Goal: Task Accomplishment & Management: Complete application form

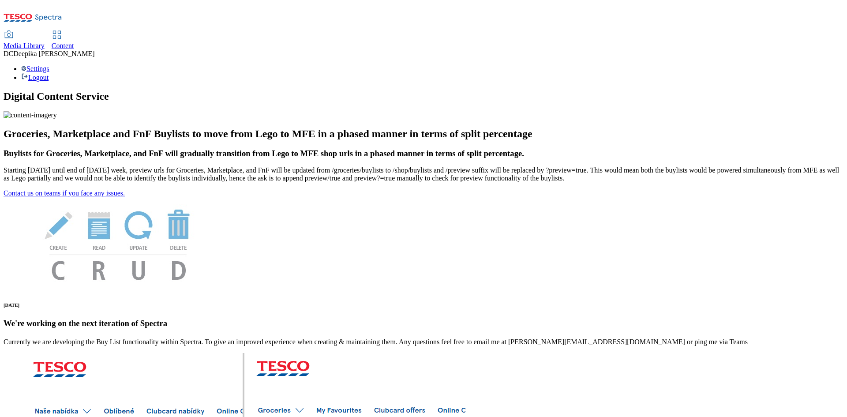
click at [74, 42] on span "Content" at bounding box center [63, 46] width 23 height 8
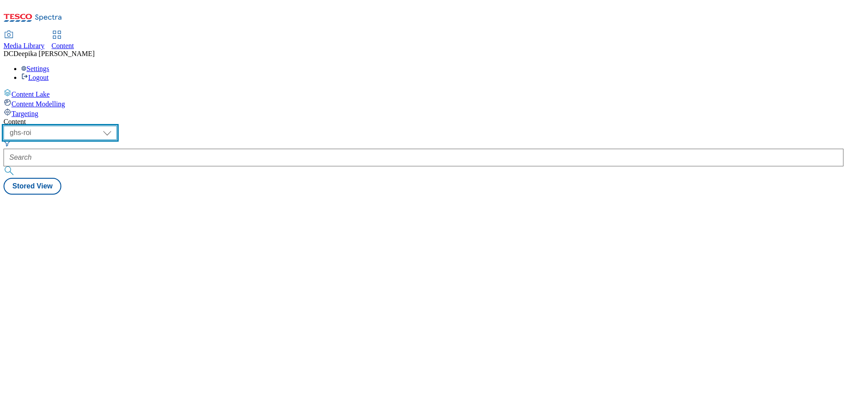
click at [117, 126] on select "ghs-roi ghs-[GEOGRAPHIC_DATA]" at bounding box center [60, 133] width 113 height 14
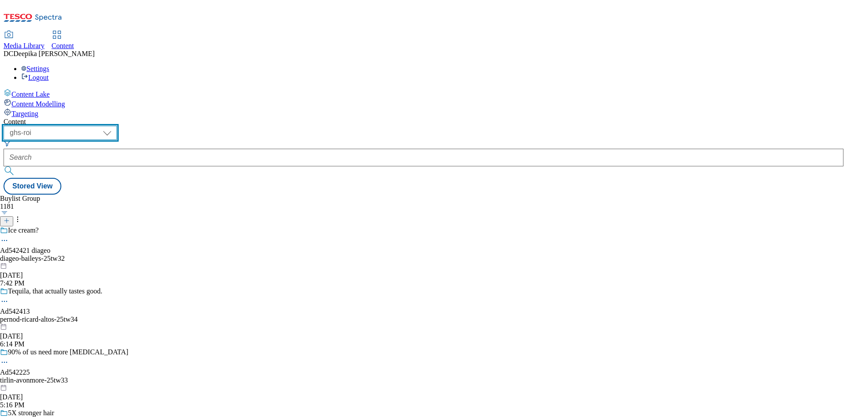
select select "ghs-[GEOGRAPHIC_DATA]"
click at [115, 126] on select "ghs-roi ghs-[GEOGRAPHIC_DATA]" at bounding box center [60, 133] width 113 height 14
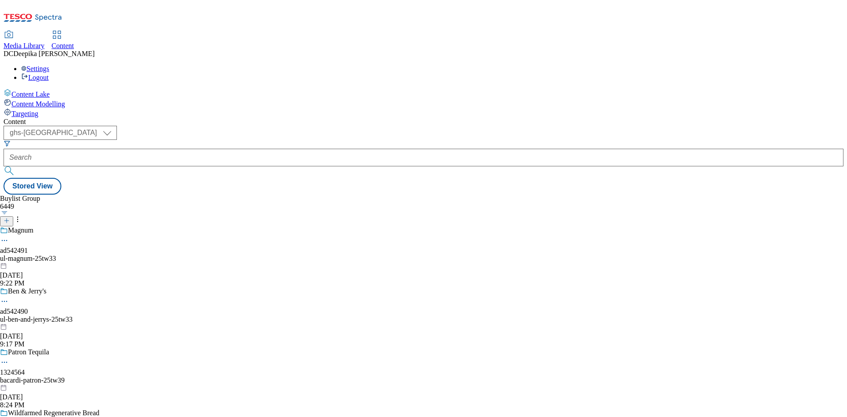
click at [452, 195] on div "Buylist Group 6449 Magnum ad542491 ul-magnum-25tw33 [DATE] 9:22 PM Ben & Jerry'…" at bounding box center [424, 195] width 840 height 0
click at [10, 218] on icon at bounding box center [7, 221] width 6 height 6
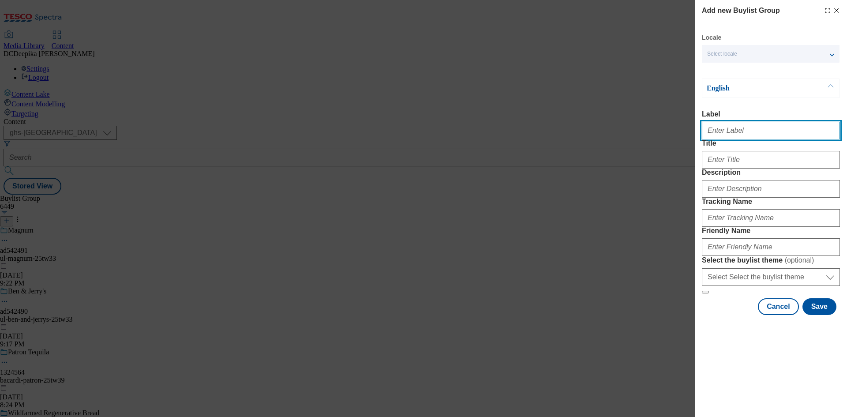
click at [719, 133] on input "Label" at bounding box center [771, 131] width 138 height 18
click at [776, 133] on input "Label" at bounding box center [771, 131] width 138 height 18
paste input "Ad542200"
type input "Ad542200"
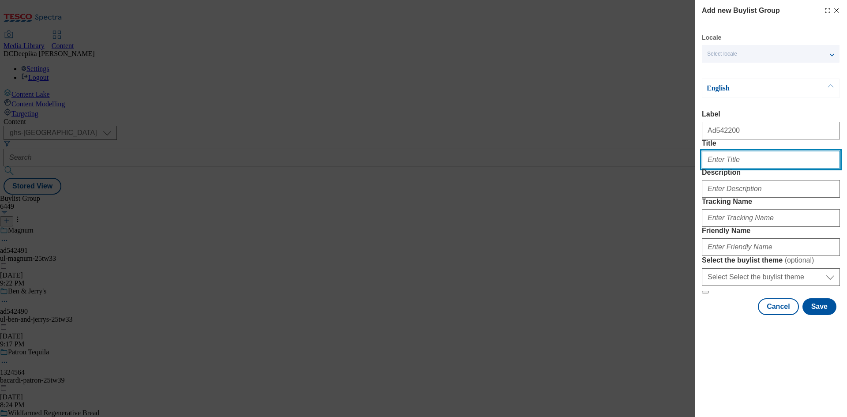
click at [753, 169] on input "Title" at bounding box center [771, 160] width 138 height 18
click at [747, 169] on input "Title" at bounding box center [771, 160] width 138 height 18
paste input "Wow your guests"
type input "Wow your guests"
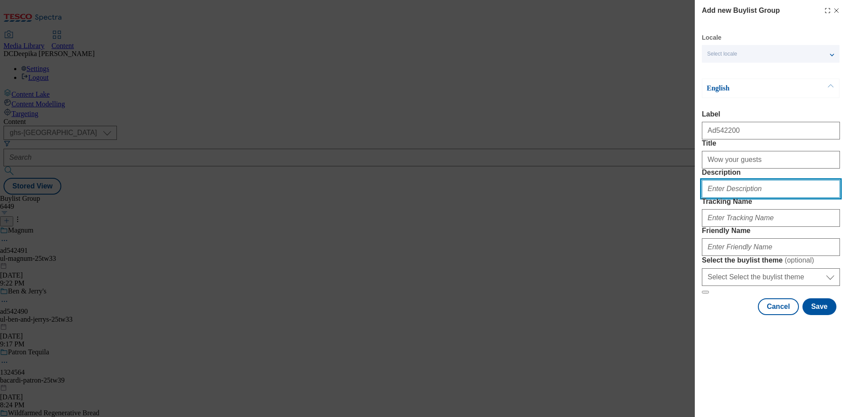
click at [772, 198] on input "Description" at bounding box center [771, 189] width 138 height 18
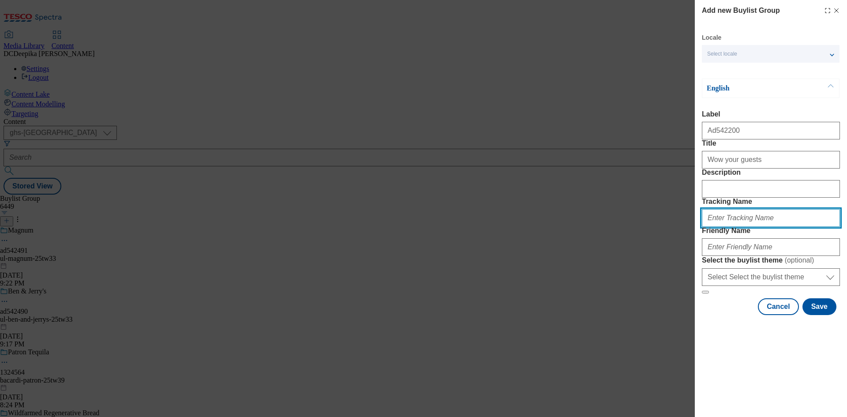
click at [757, 227] on input "Tracking Name" at bounding box center [771, 218] width 138 height 18
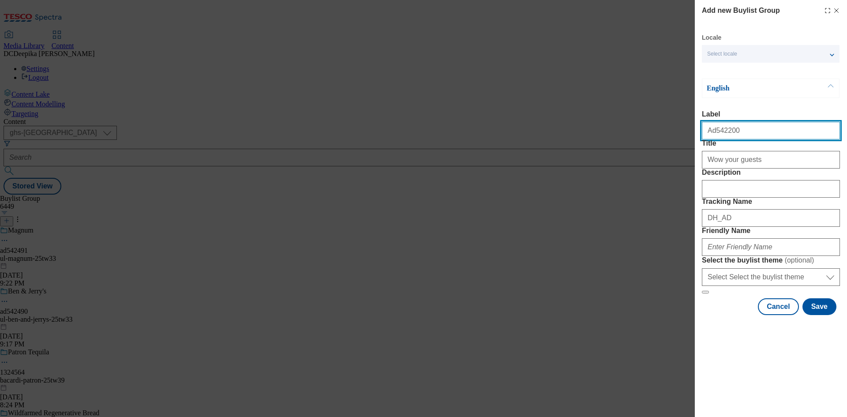
drag, startPoint x: 738, startPoint y: 134, endPoint x: 715, endPoint y: 136, distance: 23.1
click at [715, 136] on input "Ad542200" at bounding box center [771, 131] width 138 height 18
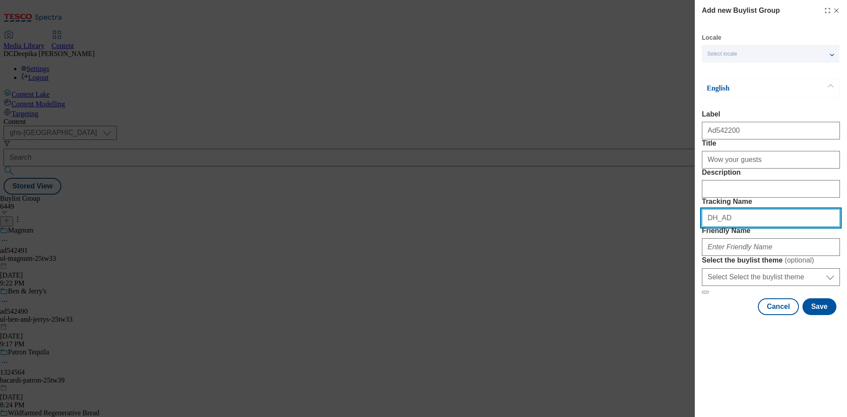
click at [757, 227] on input "DH_AD" at bounding box center [771, 218] width 138 height 18
paste input "542200"
type input "DH_AD542200"
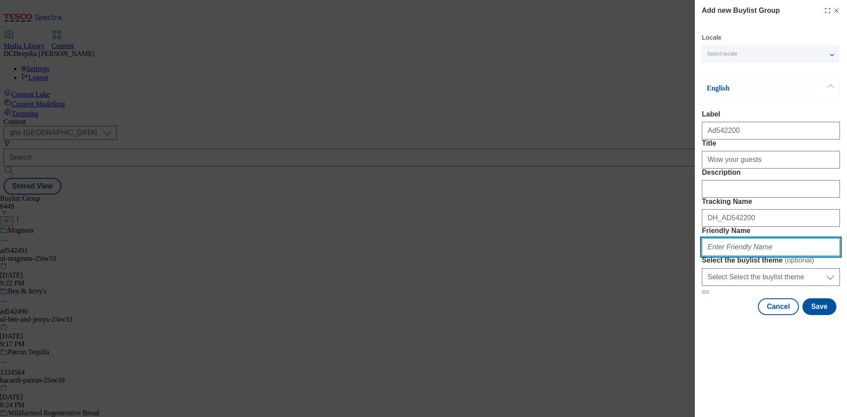
click at [749, 256] on input "Friendly Name" at bounding box center [771, 247] width 138 height 18
paste input "bel-boursin-25tw34"
drag, startPoint x: 710, startPoint y: 314, endPoint x: 700, endPoint y: 316, distance: 10.0
click at [700, 316] on div "Add new Buylist Group Locale Select locale English Welsh English Label Ad542200…" at bounding box center [771, 158] width 152 height 317
type input "bel-boursin-25tw34"
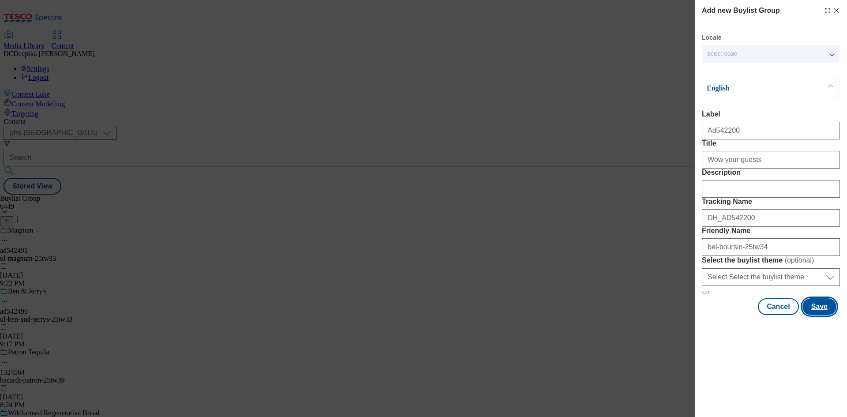
click at [808, 315] on button "Save" at bounding box center [820, 306] width 34 height 17
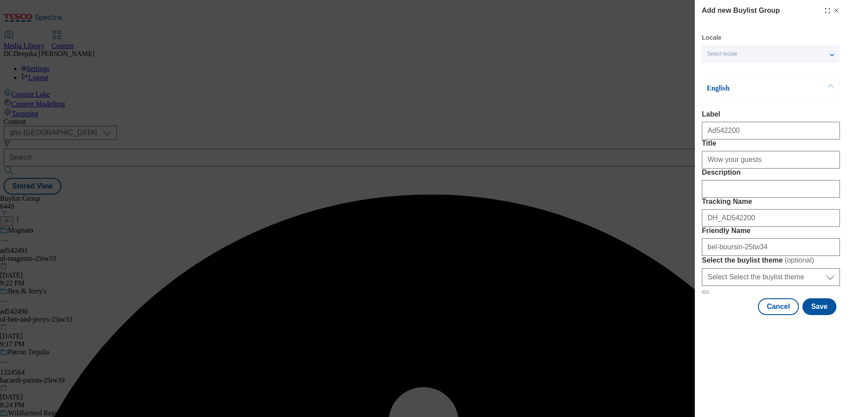
click at [784, 198] on div "Modal" at bounding box center [771, 187] width 138 height 21
click at [771, 198] on input "Description" at bounding box center [771, 189] width 138 height 18
click at [779, 227] on input "DH_AD542200" at bounding box center [771, 218] width 138 height 18
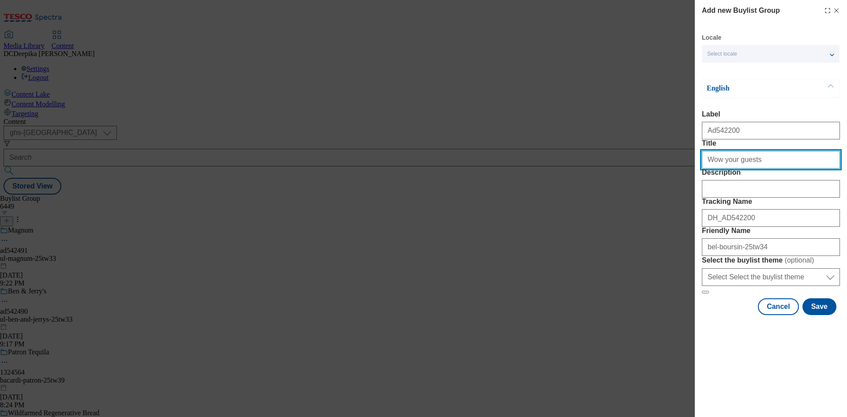
click at [774, 169] on input "Wow your guests" at bounding box center [771, 160] width 138 height 18
drag, startPoint x: 704, startPoint y: 176, endPoint x: 699, endPoint y: 183, distance: 9.1
click at [699, 183] on div "Add new Buylist Group Locale Select locale English Welsh English Label Ad542200…" at bounding box center [771, 158] width 152 height 317
click at [801, 169] on input "Wow your guests" at bounding box center [771, 160] width 138 height 18
type input "Wow your guests"
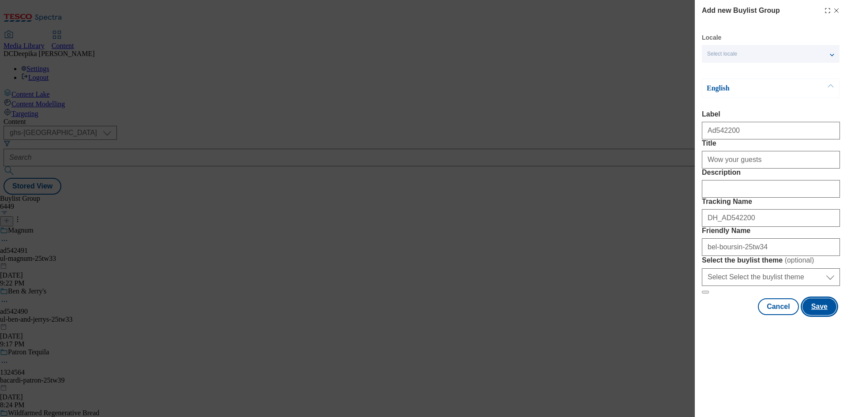
click at [815, 315] on button "Save" at bounding box center [820, 306] width 34 height 17
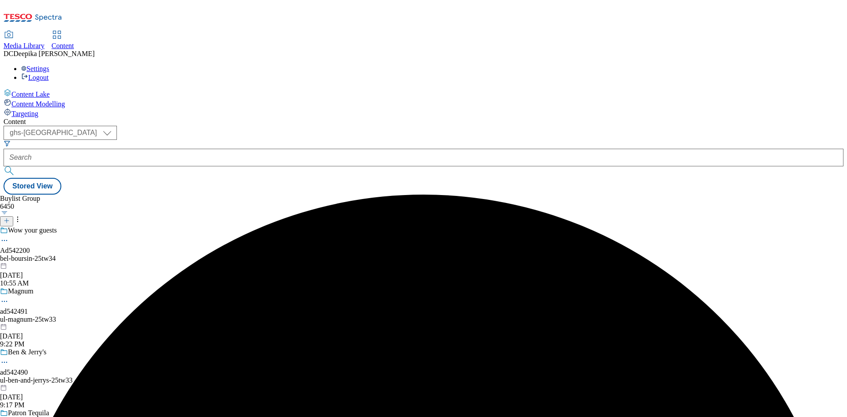
click at [123, 255] on div "bel-boursin-25tw34" at bounding box center [61, 259] width 123 height 8
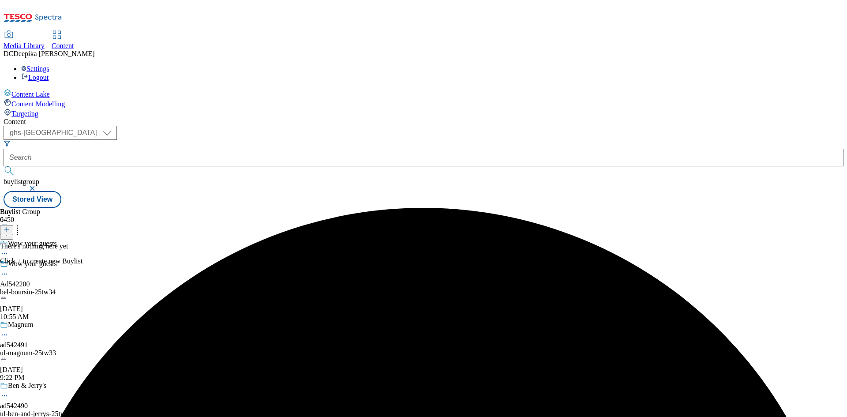
click at [10, 226] on icon at bounding box center [7, 229] width 6 height 6
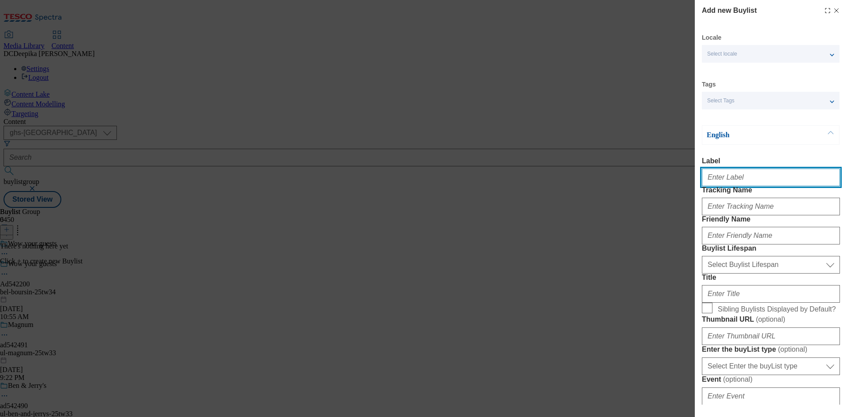
click at [729, 186] on input "Label" at bounding box center [771, 178] width 138 height 18
paste input "Ad542200"
type input "Ad542200"
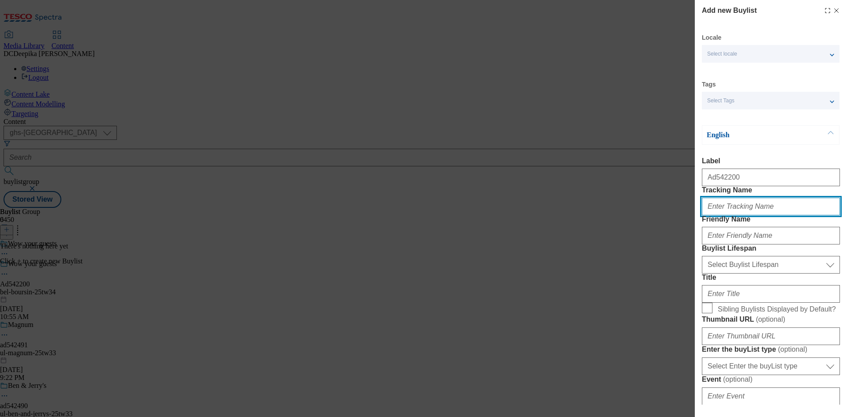
click at [742, 215] on input "Tracking Name" at bounding box center [771, 207] width 138 height 18
type input "d"
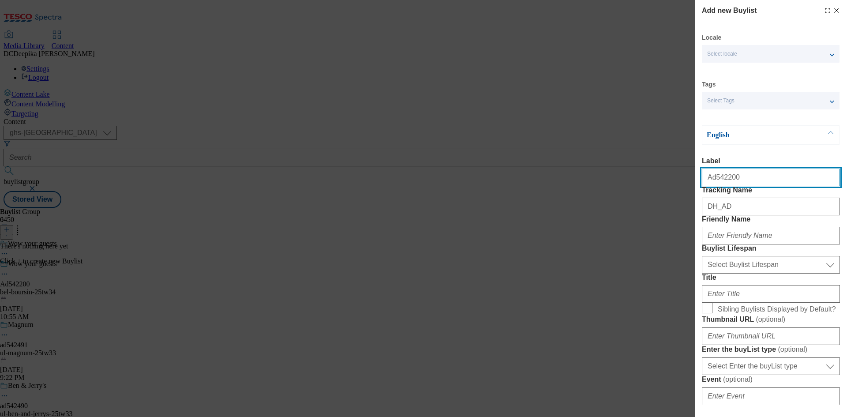
drag, startPoint x: 734, startPoint y: 179, endPoint x: 713, endPoint y: 184, distance: 21.6
click at [713, 184] on input "Ad542200" at bounding box center [771, 178] width 138 height 18
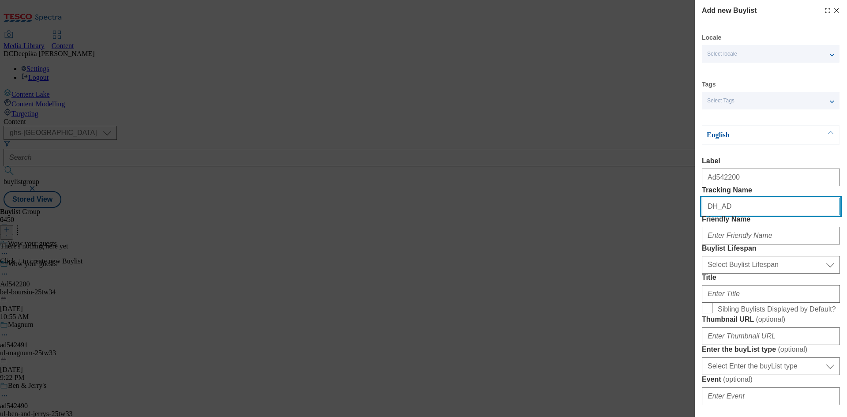
click at [747, 215] on input "DH_AD" at bounding box center [771, 207] width 138 height 18
paste input "542200"
type input "DH_AD542200"
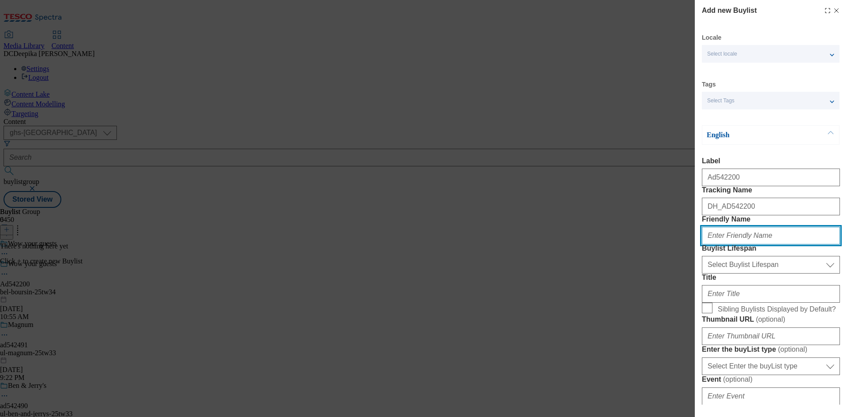
click at [752, 245] on input "Friendly Name" at bounding box center [771, 236] width 138 height 18
paste input "bel-boursin"
drag, startPoint x: 726, startPoint y: 272, endPoint x: 715, endPoint y: 278, distance: 12.4
click at [715, 245] on input "bel-boursin" at bounding box center [771, 236] width 138 height 18
type input "bel"
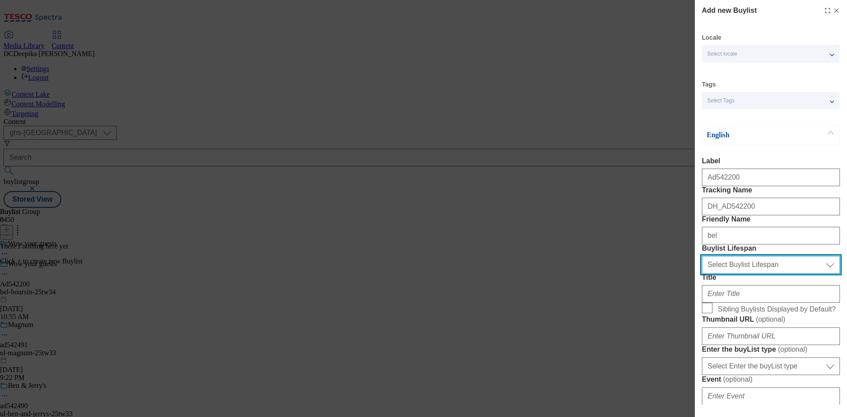
click at [743, 274] on select "Select Buylist Lifespan evergreen seasonal tactical" at bounding box center [771, 265] width 138 height 18
select select "tactical"
click at [702, 274] on select "Select Buylist Lifespan evergreen seasonal tactical" at bounding box center [771, 265] width 138 height 18
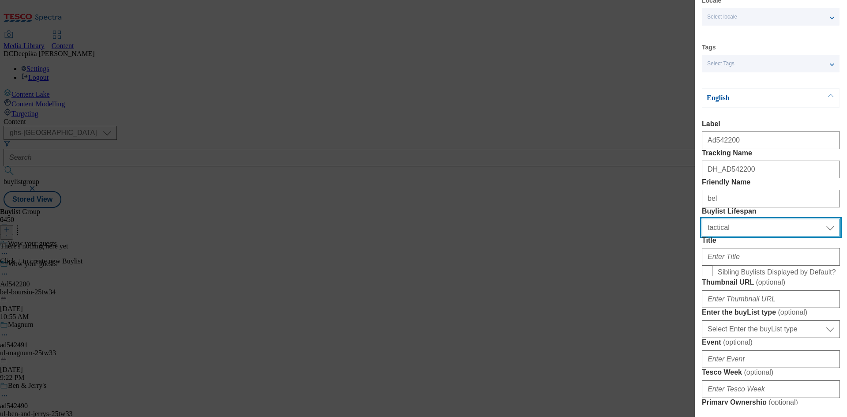
scroll to position [88, 0]
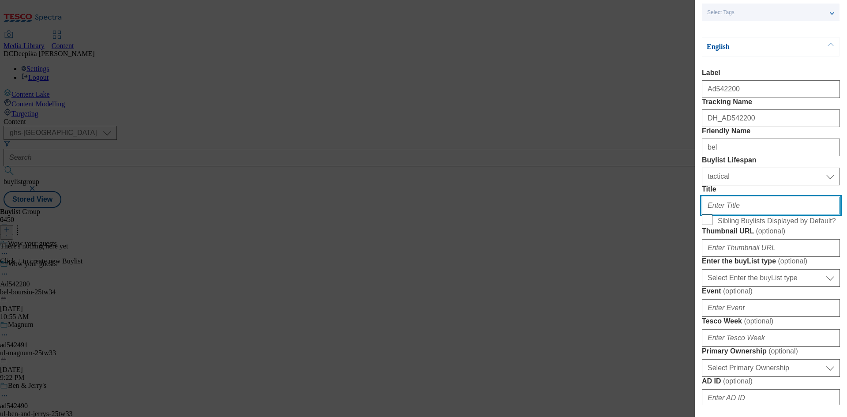
click at [768, 215] on input "Title" at bounding box center [771, 206] width 138 height 18
paste input "Make it Boursin®"
drag, startPoint x: 708, startPoint y: 270, endPoint x: 697, endPoint y: 271, distance: 10.7
click at [697, 271] on div "Add new Buylist Locale Select locale English Welsh Tags Select Tags fnf marketp…" at bounding box center [771, 202] width 152 height 405
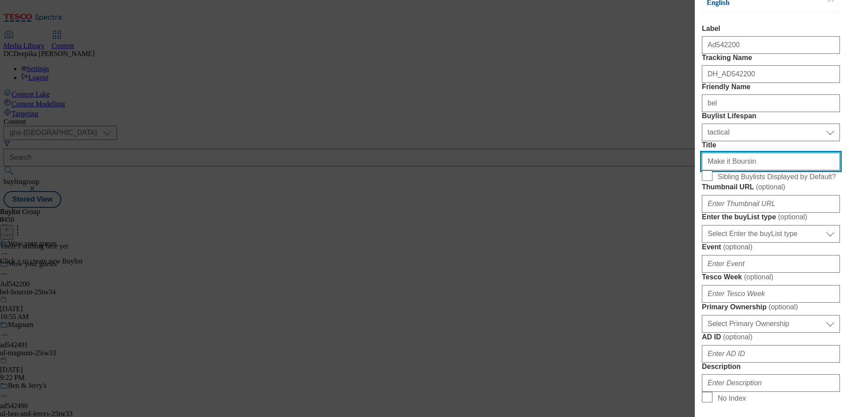
type input "Make it Boursin"
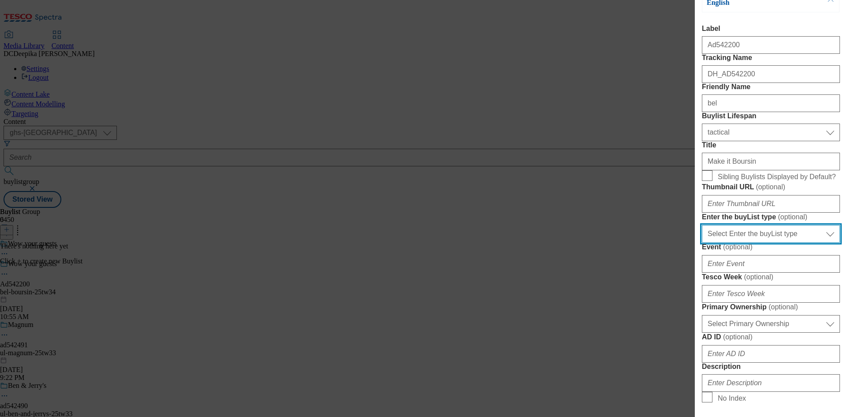
click at [767, 243] on select "Select Enter the buyList type event supplier funded long term >4 weeks supplier…" at bounding box center [771, 234] width 138 height 18
click at [775, 243] on select "Select Enter the buyList type event supplier funded long term >4 weeks supplier…" at bounding box center [771, 234] width 138 height 18
select select "supplier funded short term 1-3 weeks"
click at [702, 243] on select "Select Enter the buyList type event supplier funded long term >4 weeks supplier…" at bounding box center [771, 234] width 138 height 18
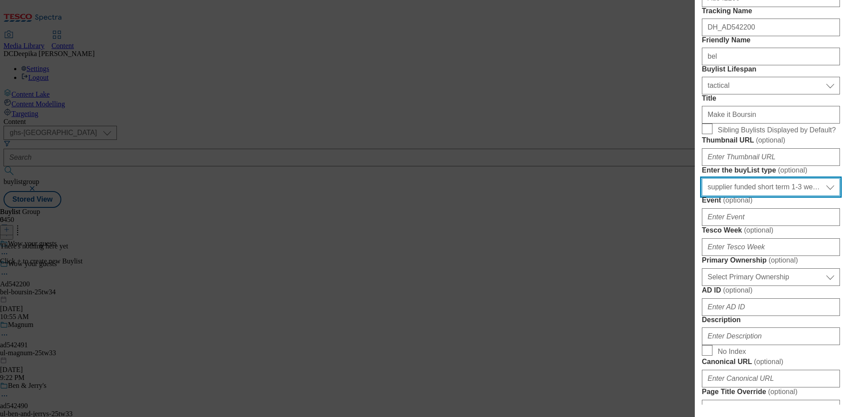
scroll to position [221, 0]
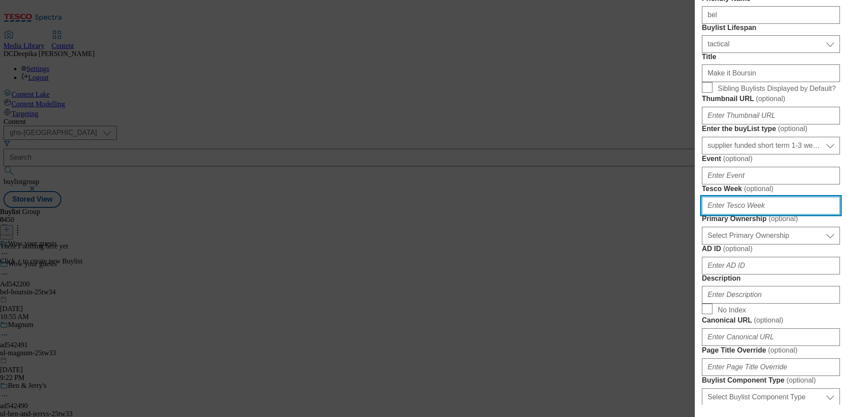
click at [768, 215] on input "Tesco Week ( optional )" at bounding box center [771, 206] width 138 height 18
type input "34"
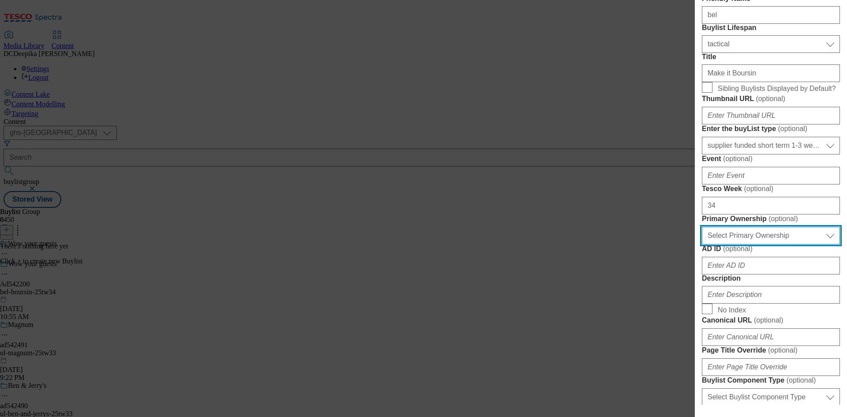
drag, startPoint x: 791, startPoint y: 385, endPoint x: 775, endPoint y: 385, distance: 15.9
click at [791, 245] on select "Select Primary Ownership [PERSON_NAME]" at bounding box center [771, 236] width 138 height 18
select select "dunnhumby"
click at [702, 245] on select "Select Primary Ownership [PERSON_NAME]" at bounding box center [771, 236] width 138 height 18
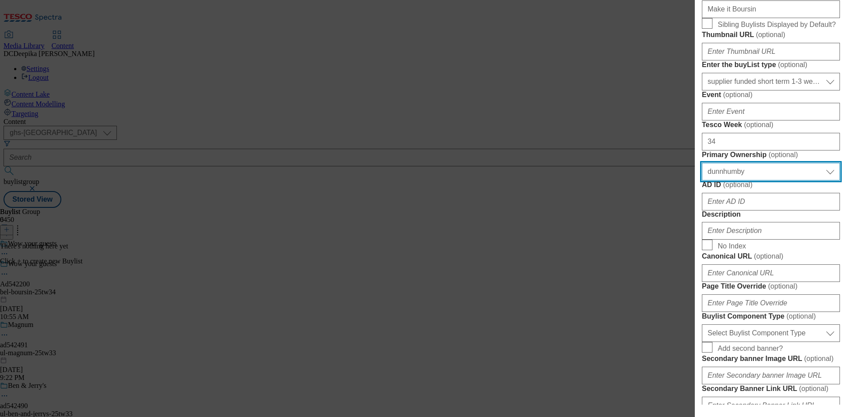
scroll to position [309, 0]
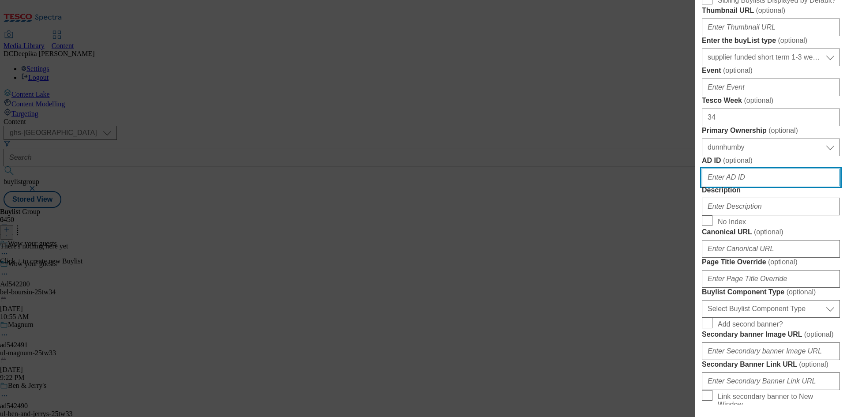
click at [757, 186] on input "AD ID ( optional )" at bounding box center [771, 178] width 138 height 18
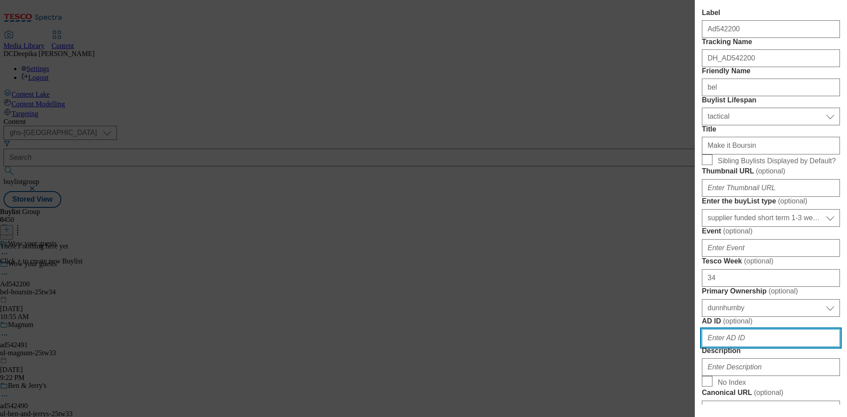
scroll to position [88, 0]
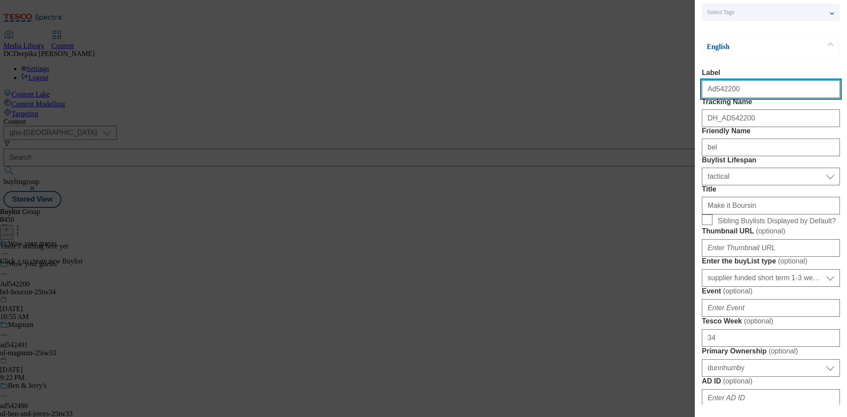
drag, startPoint x: 718, startPoint y: 96, endPoint x: 714, endPoint y: 98, distance: 4.5
click at [714, 98] on input "Ad542200" at bounding box center [771, 89] width 138 height 18
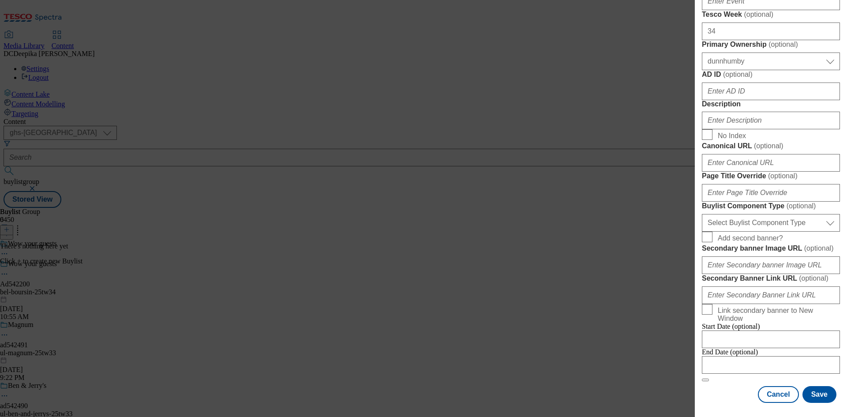
scroll to position [530, 0]
click at [731, 129] on input "Description" at bounding box center [771, 121] width 138 height 18
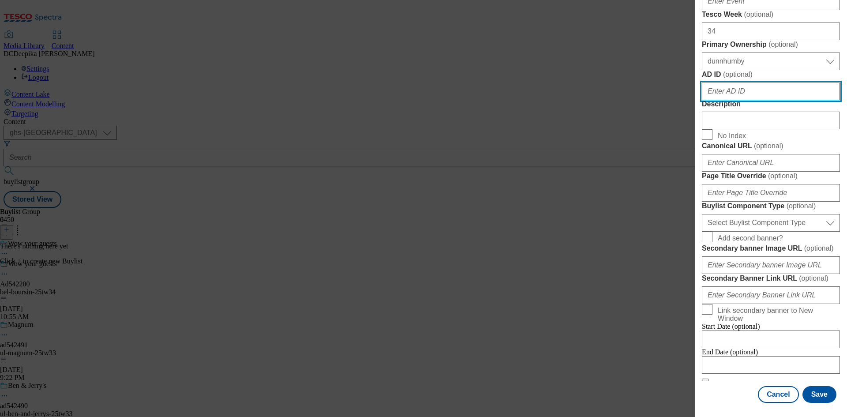
click at [734, 100] on input "AD ID ( optional )" at bounding box center [771, 92] width 138 height 18
paste input "542200"
type input "542200"
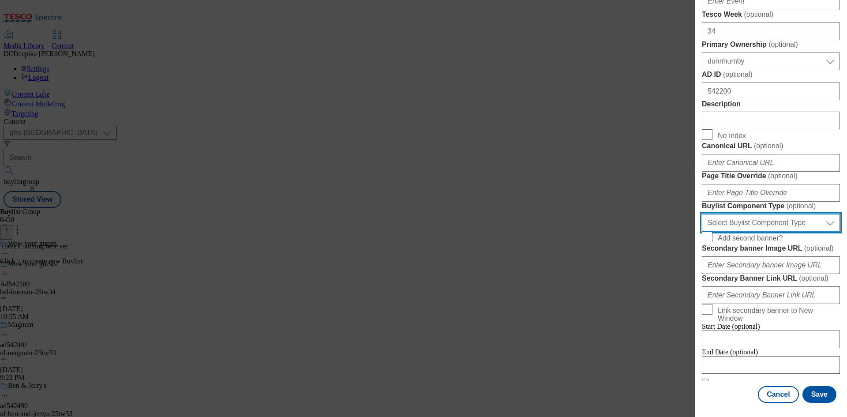
click at [745, 232] on select "Select Buylist Component Type Banner Competition Header Meal" at bounding box center [771, 223] width 138 height 18
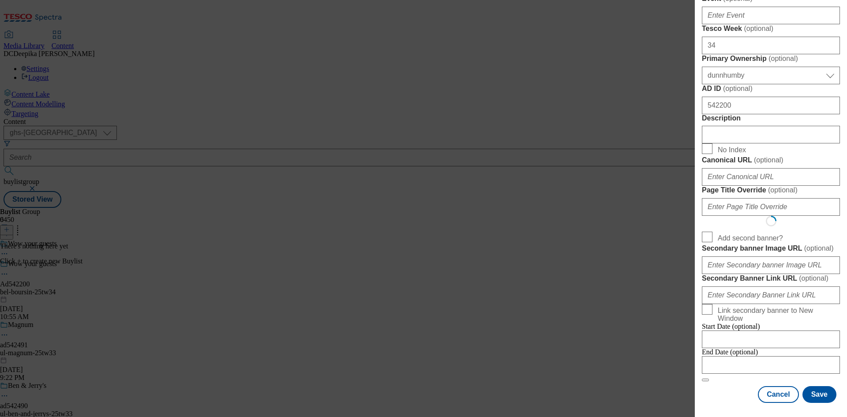
select select "Banner"
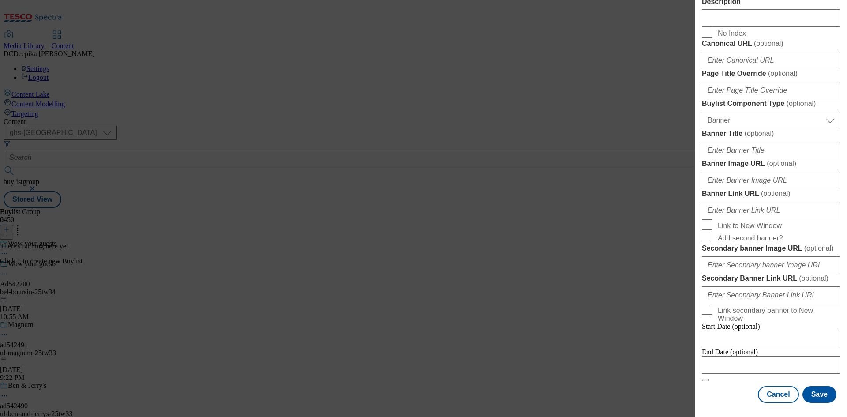
scroll to position [875, 0]
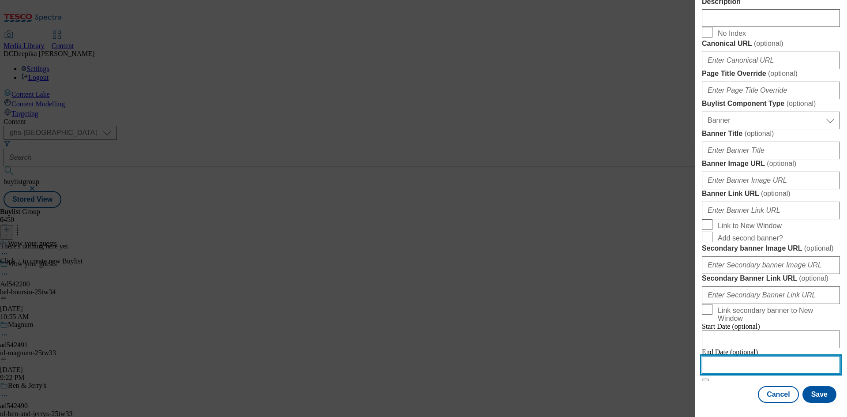
click at [781, 361] on input "Modal" at bounding box center [771, 365] width 138 height 18
select select "2025"
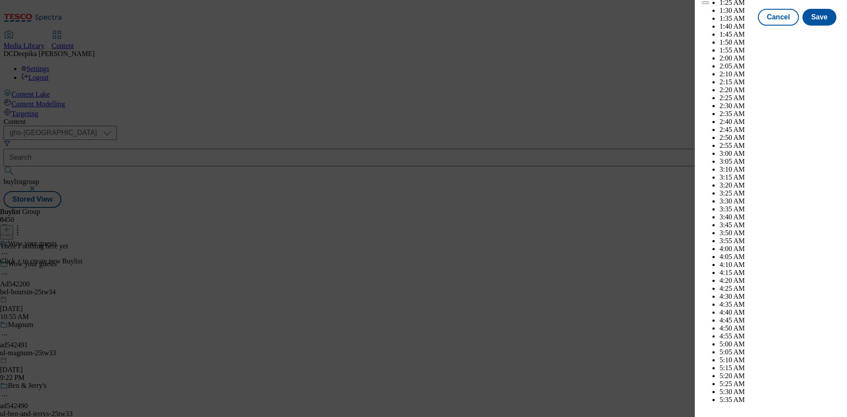
scroll to position [2131, 0]
select select "January"
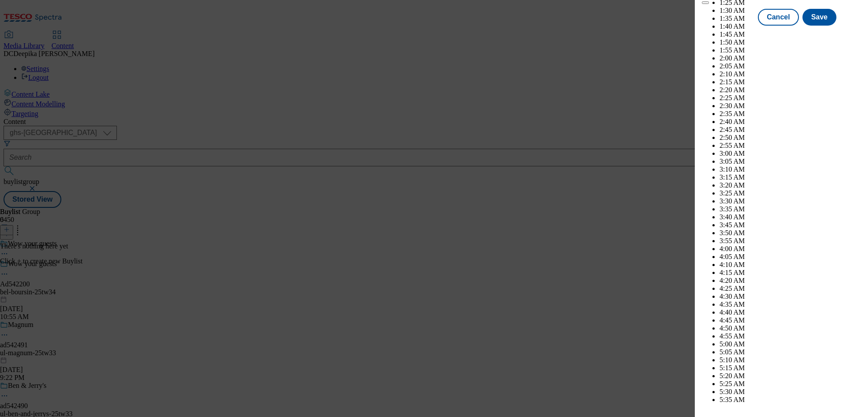
select select "2026"
click at [816, 34] on button "Save" at bounding box center [820, 25] width 34 height 17
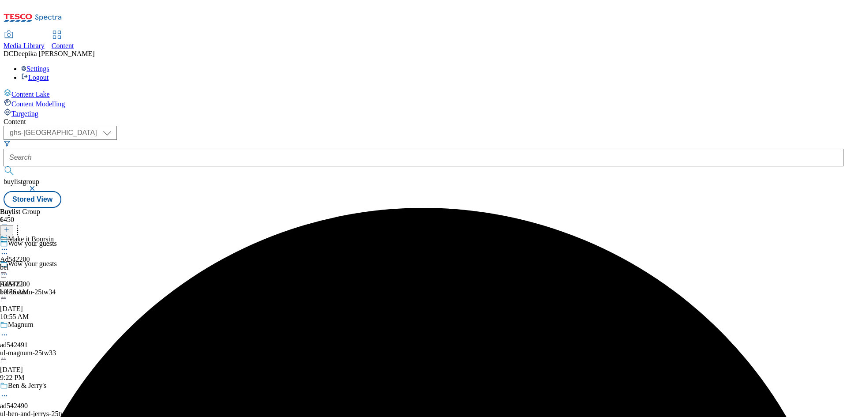
click at [54, 235] on div "Make it Boursin Ad542200 bel [DATE] 10:56 AM" at bounding box center [27, 265] width 54 height 61
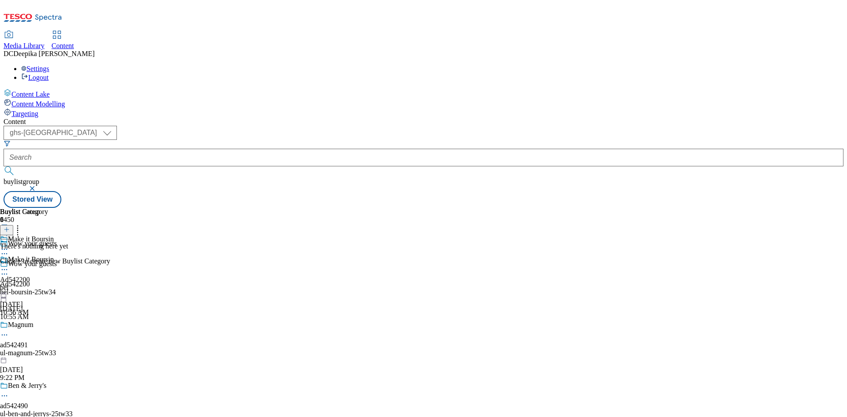
click at [10, 226] on icon at bounding box center [7, 229] width 6 height 6
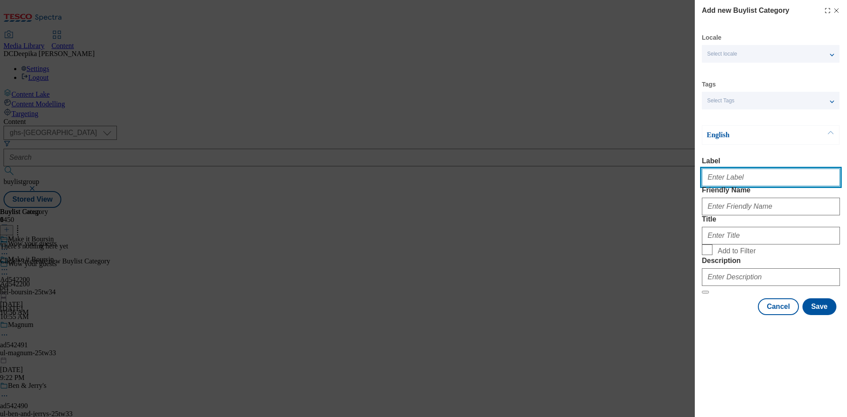
click at [742, 173] on input "Label" at bounding box center [771, 178] width 138 height 18
paste input "Ad542200"
type input "Ad542200"
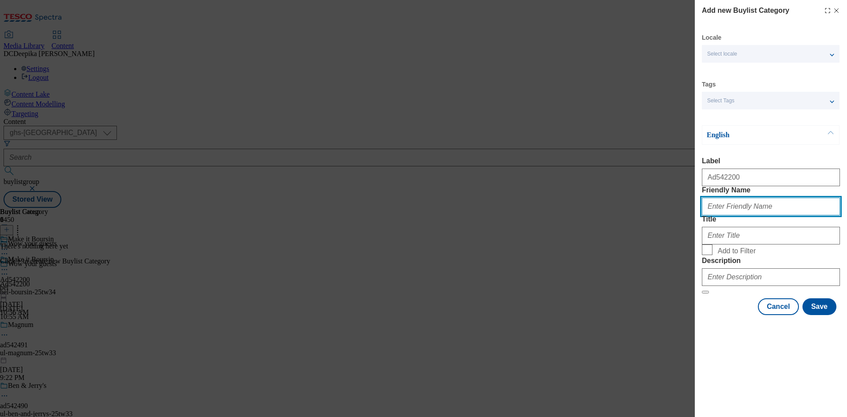
click at [749, 215] on input "Friendly Name" at bounding box center [771, 207] width 138 height 18
click at [784, 215] on input "Friendly Name" at bounding box center [771, 207] width 138 height 18
paste input "bel-boursin"
type input "bel-boursin"
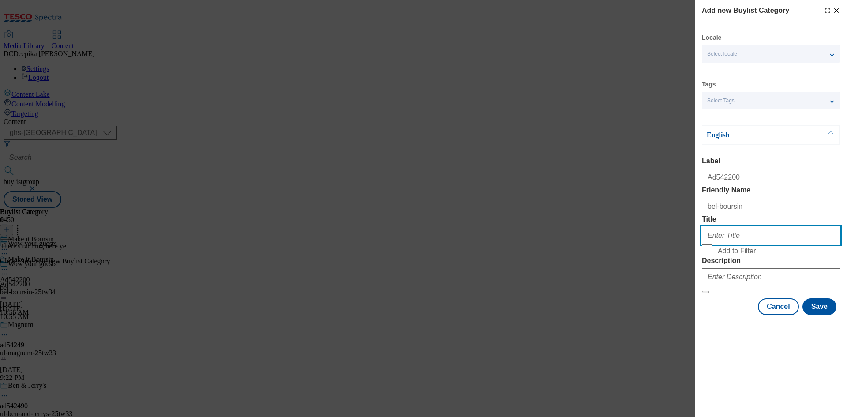
click at [758, 245] on input "Title" at bounding box center [771, 236] width 138 height 18
click at [794, 245] on input "Title" at bounding box center [771, 236] width 138 height 18
type input "Bel"
click at [820, 315] on button "Save" at bounding box center [820, 306] width 34 height 17
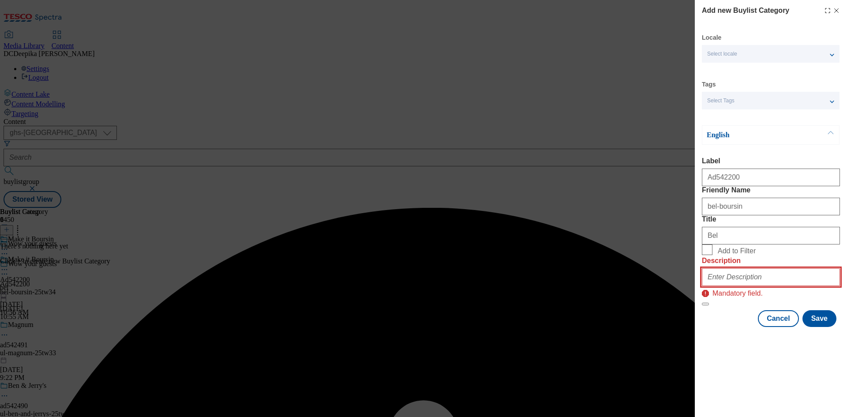
click at [777, 286] on input "Description" at bounding box center [771, 277] width 138 height 18
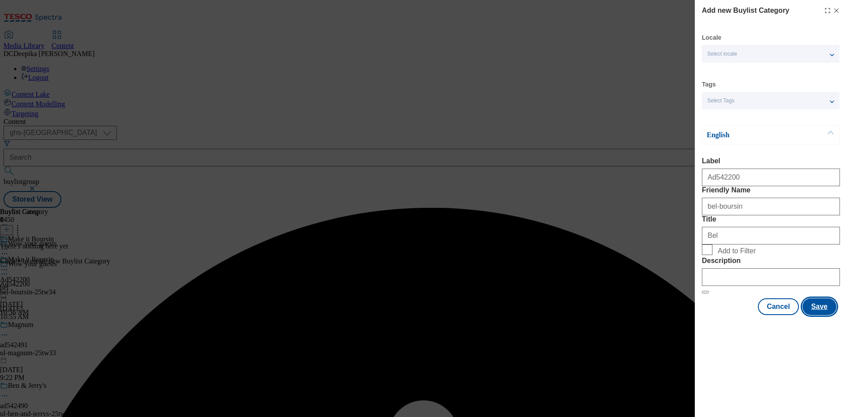
click at [816, 315] on button "Save" at bounding box center [820, 306] width 34 height 17
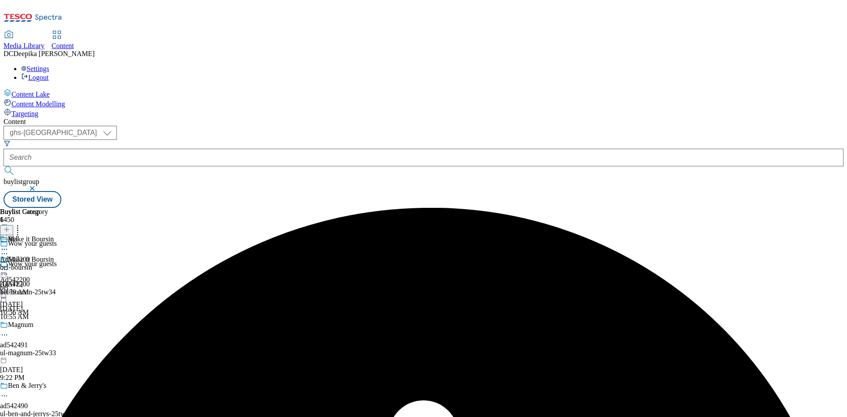
click at [48, 264] on div "bel-boursin" at bounding box center [24, 268] width 48 height 8
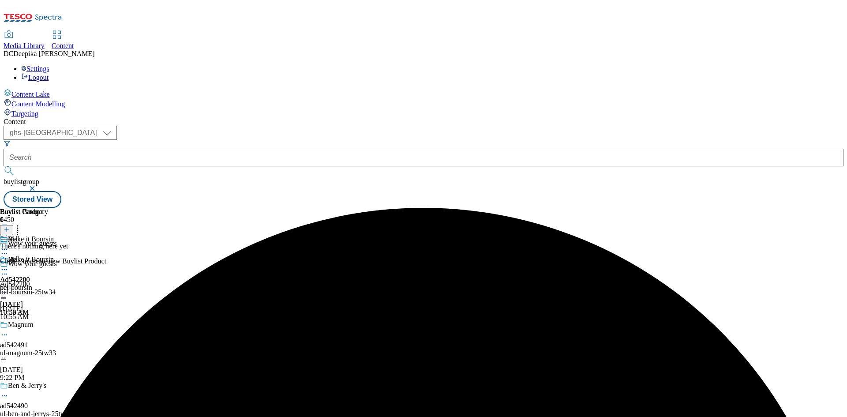
click at [10, 226] on icon at bounding box center [7, 229] width 6 height 6
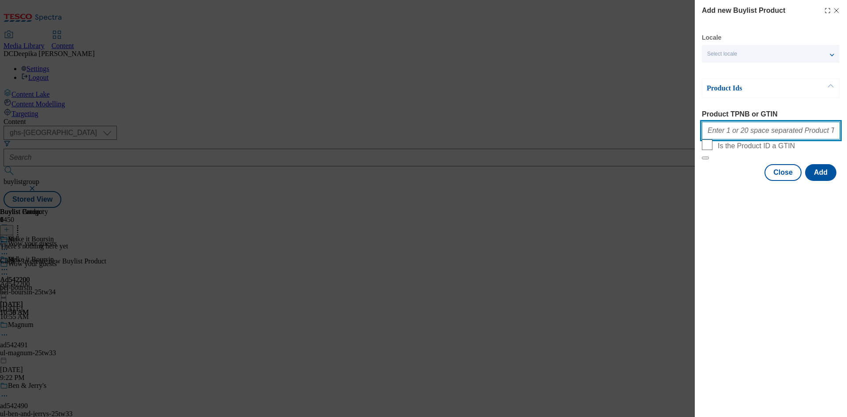
click at [784, 137] on input "Product TPNB or GTIN" at bounding box center [771, 131] width 138 height 18
paste input "93105795 52195737"
type input "93105795 52195737"
click at [823, 181] on button "Add" at bounding box center [821, 172] width 31 height 17
click at [815, 181] on button "Add" at bounding box center [821, 172] width 31 height 17
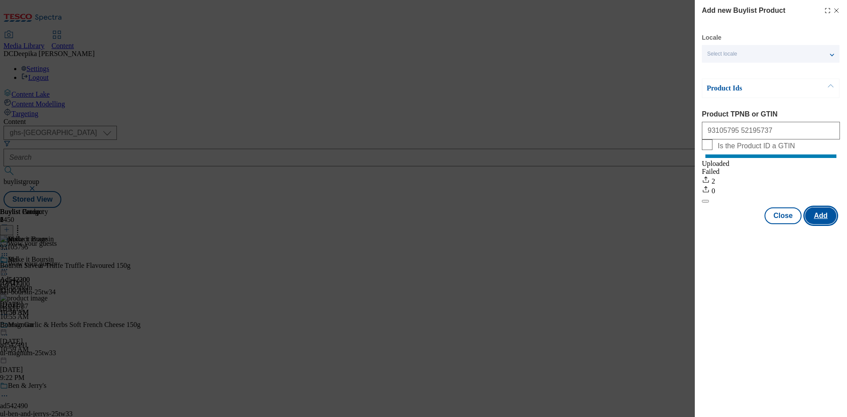
click at [827, 224] on button "Add" at bounding box center [821, 215] width 31 height 17
click at [784, 224] on button "Close" at bounding box center [783, 215] width 37 height 17
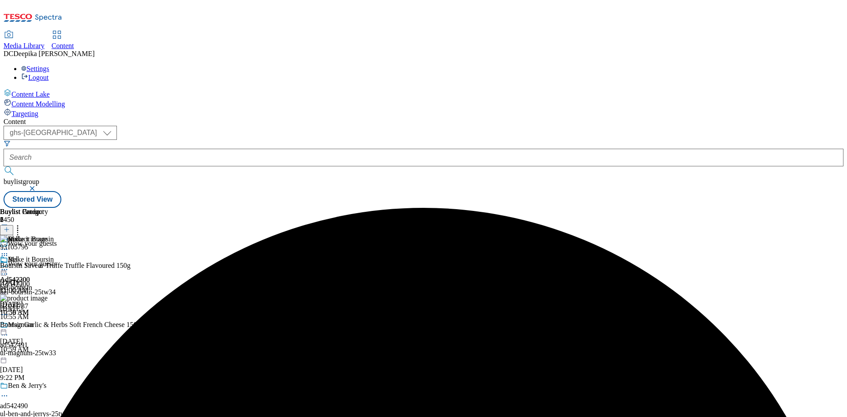
click at [9, 265] on icon at bounding box center [4, 269] width 9 height 9
click at [52, 324] on button "Preview" at bounding box center [35, 329] width 34 height 10
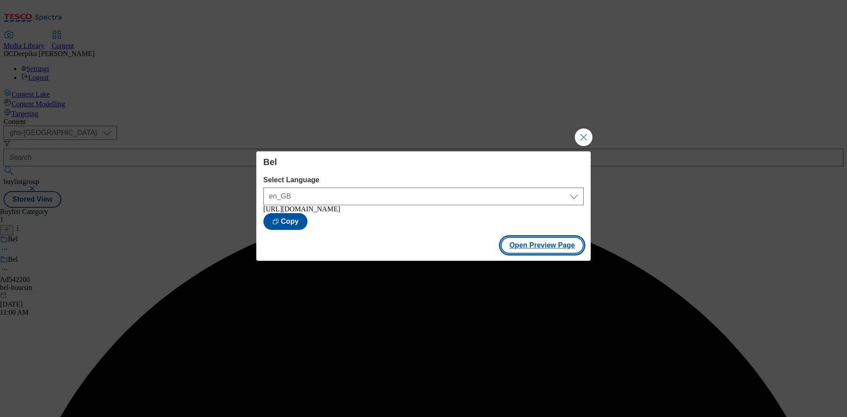
click at [572, 246] on button "Open Preview Page" at bounding box center [542, 245] width 83 height 17
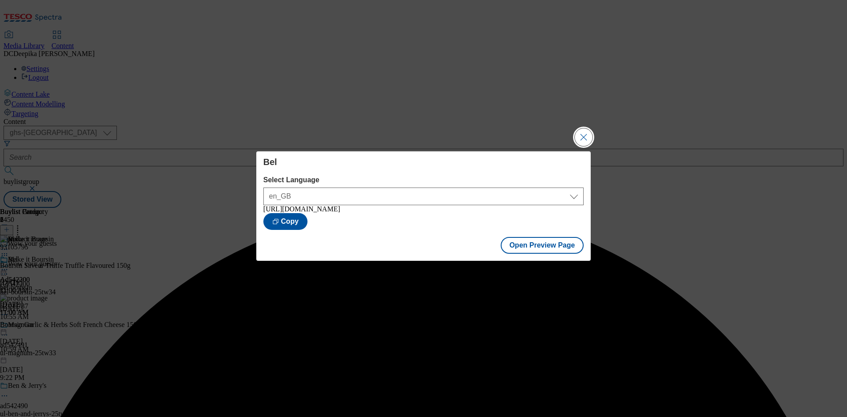
click at [577, 128] on button "Close Modal" at bounding box center [584, 137] width 18 height 18
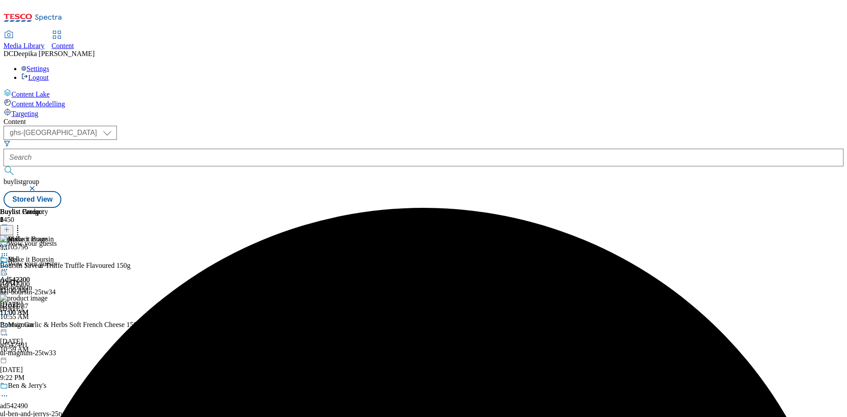
click at [9, 270] on icon at bounding box center [4, 274] width 9 height 9
click at [41, 287] on button "Edit" at bounding box center [29, 292] width 23 height 10
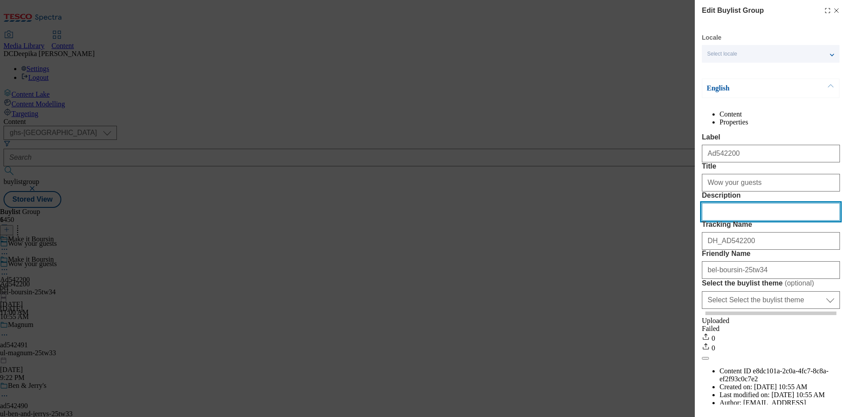
click at [746, 221] on input "Description" at bounding box center [771, 212] width 138 height 18
paste input "Boursin Truffle Flavoured Soft Cheese 150g"
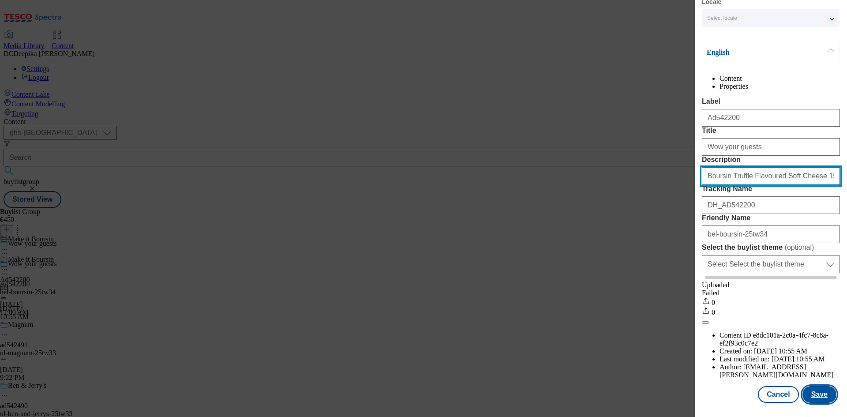
type input "Boursin Truffle Flavoured Soft Cheese 150g"
click at [814, 402] on button "Save" at bounding box center [820, 394] width 34 height 17
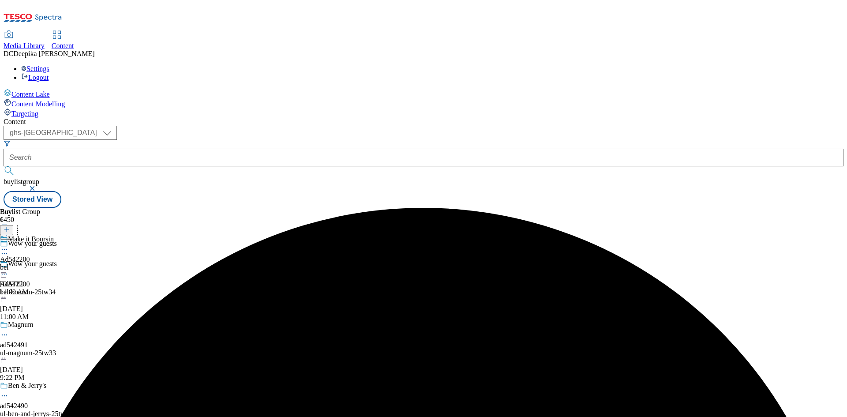
click at [9, 245] on icon at bounding box center [4, 249] width 9 height 9
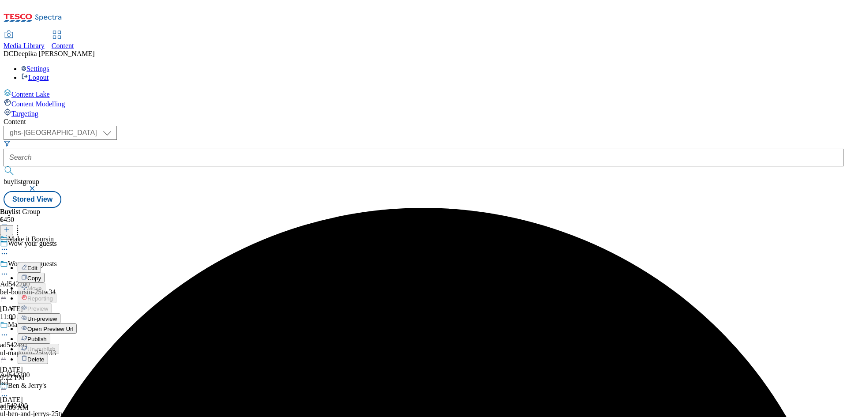
click at [38, 265] on span "Edit" at bounding box center [32, 268] width 10 height 7
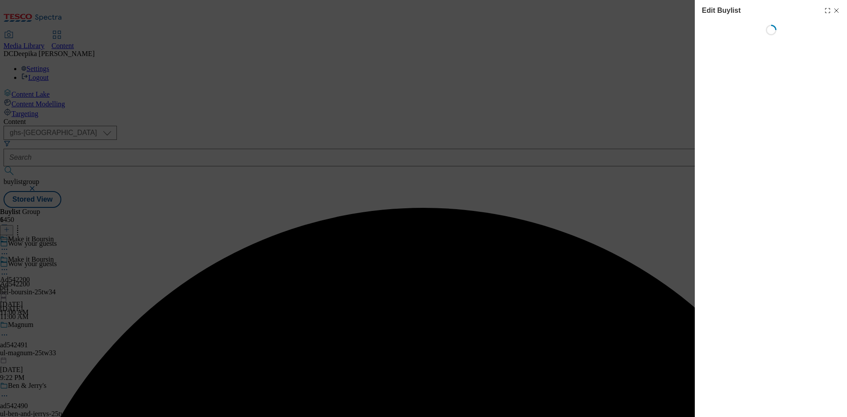
select select "tactical"
select select "supplier funded short term 1-3 weeks"
select select "dunnhumby"
select select "Banner"
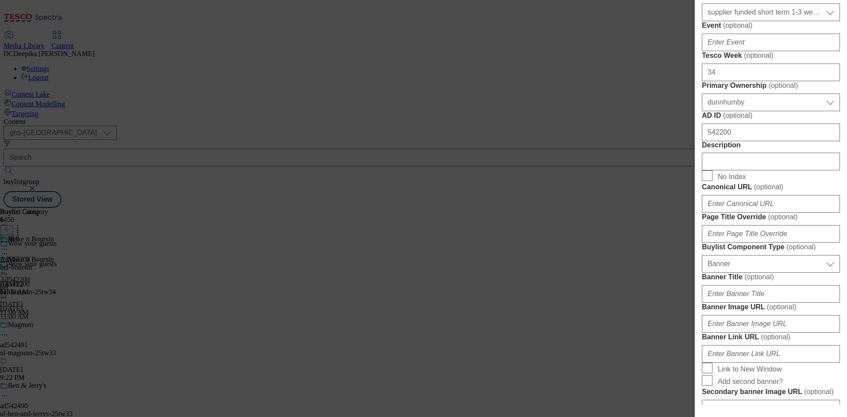
scroll to position [441, 0]
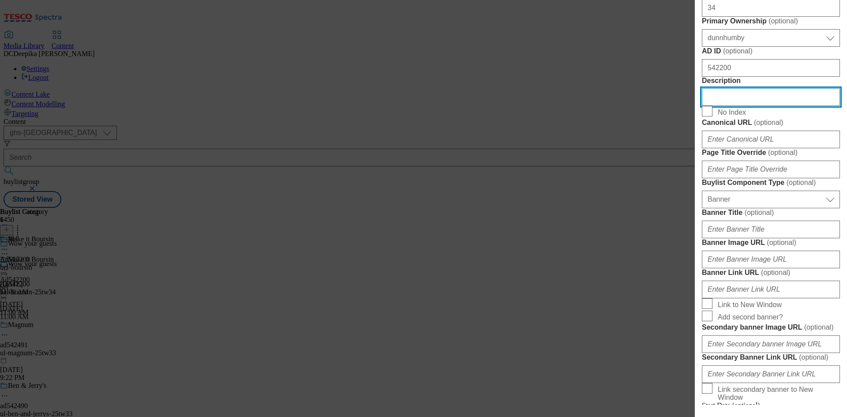
click at [727, 106] on input "Description" at bounding box center [771, 97] width 138 height 18
paste input "Boursin Truffle Flavoured Soft Cheese 150g"
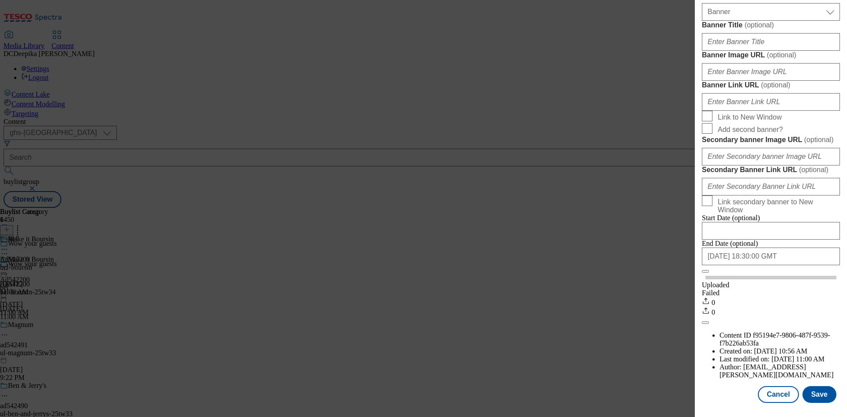
scroll to position [946, 0]
type input "Boursin Truffle Flavoured Soft Cheese 150g"
click at [819, 392] on button "Save" at bounding box center [820, 394] width 34 height 17
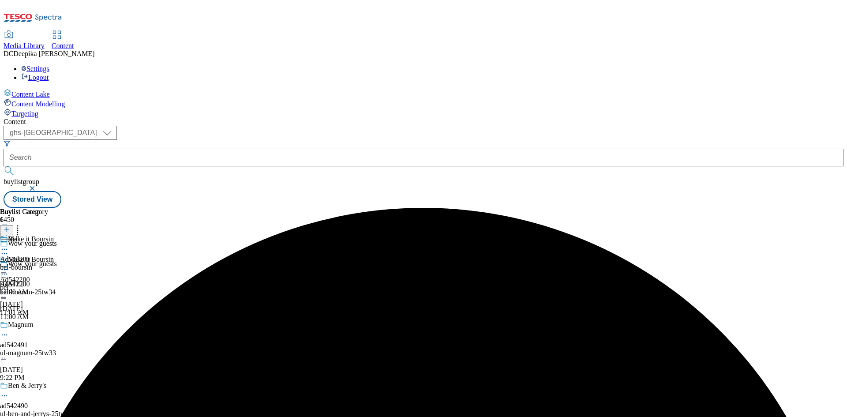
drag, startPoint x: 575, startPoint y: 138, endPoint x: 560, endPoint y: 139, distance: 15.5
click at [9, 245] on icon at bounding box center [4, 249] width 9 height 9
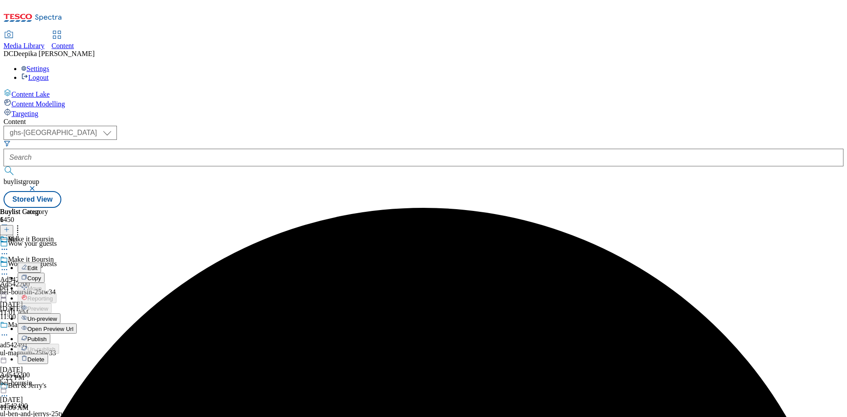
click at [41, 263] on button "Edit" at bounding box center [29, 268] width 23 height 10
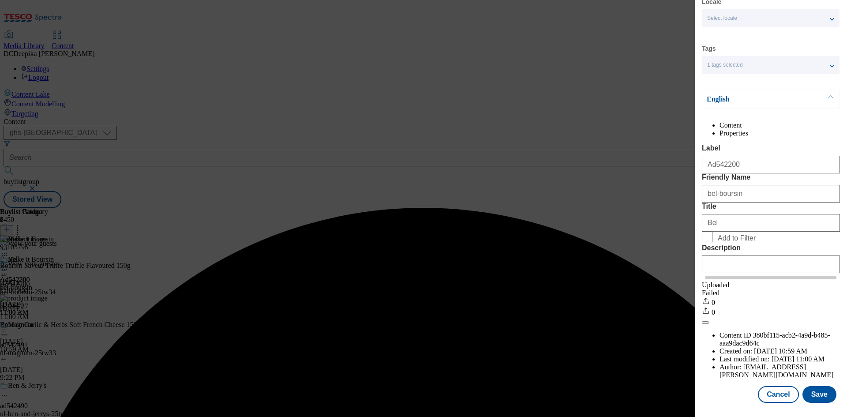
scroll to position [49, 0]
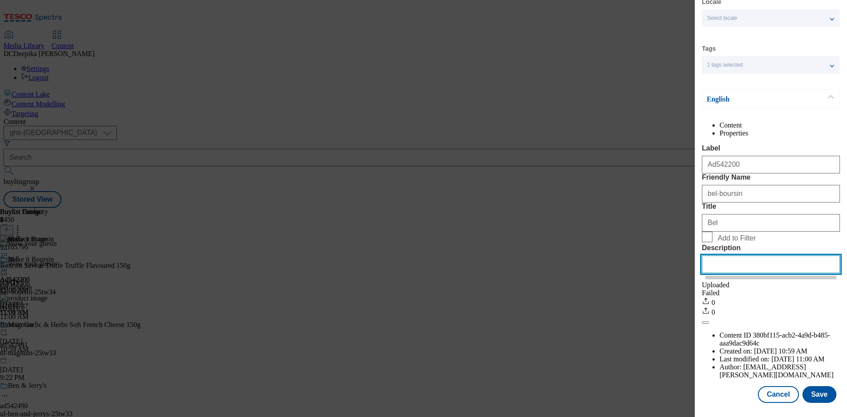
click at [768, 273] on input "Description" at bounding box center [771, 265] width 138 height 18
paste input "Boursin Truffle Flavoured Soft Cheese 150g"
type input "Boursin Truffle Flavoured Soft Cheese 150g"
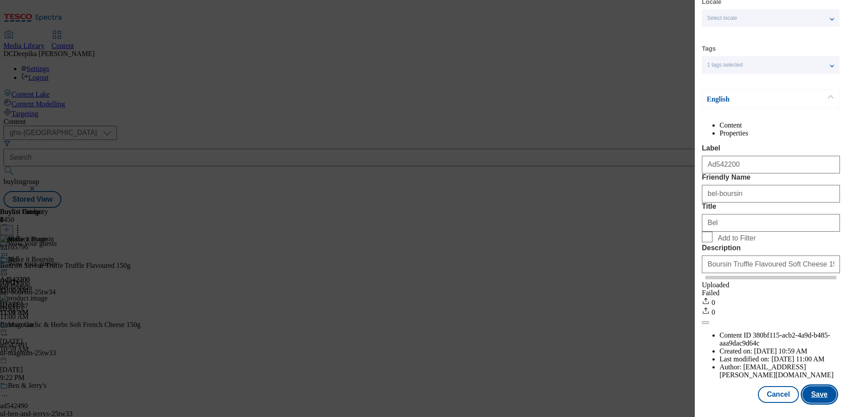
click at [817, 396] on button "Save" at bounding box center [820, 394] width 34 height 17
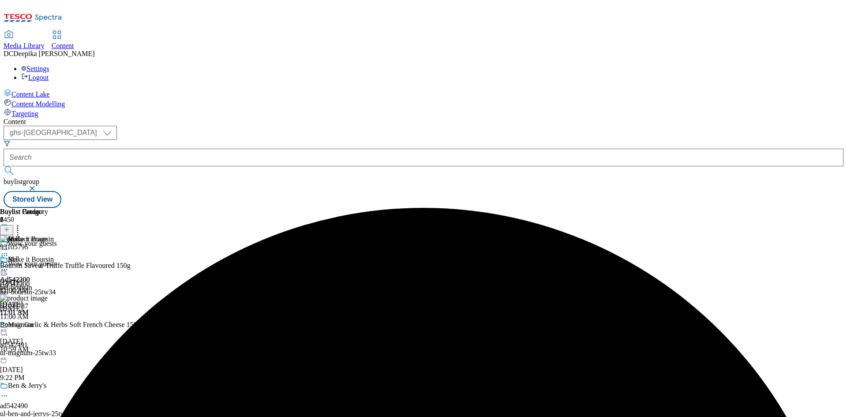
click at [794, 208] on div "Buylist Group 6450 Wow your guests Wow your guests Ad542200 bel-boursin-25tw34 …" at bounding box center [424, 208] width 840 height 0
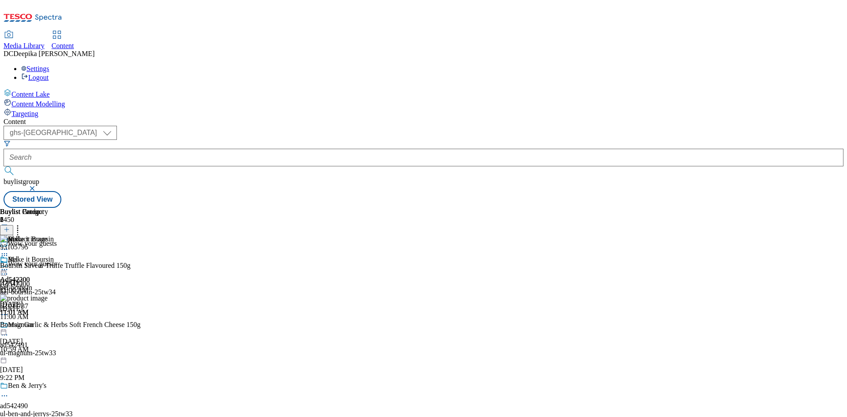
click at [9, 265] on icon at bounding box center [4, 269] width 9 height 9
click at [48, 326] on span "Preview" at bounding box center [37, 329] width 21 height 7
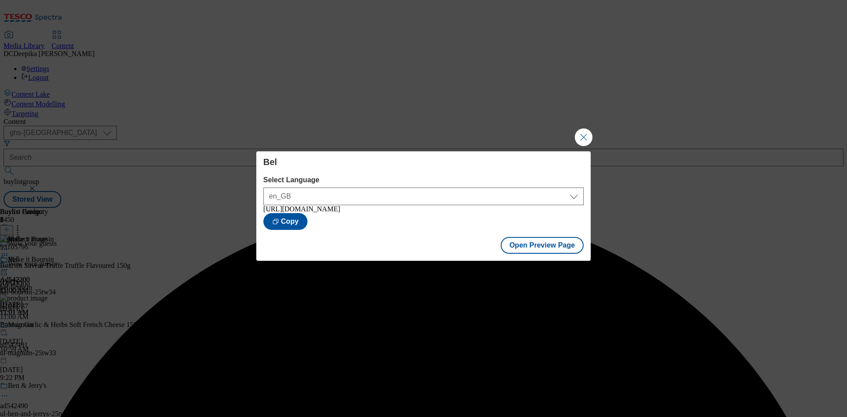
click at [559, 210] on div "Select Language en_GB en_GB [URL][DOMAIN_NAME] Copy" at bounding box center [424, 203] width 320 height 54
click at [308, 219] on button "Copy" at bounding box center [286, 221] width 44 height 17
